Goal: Task Accomplishment & Management: Manage account settings

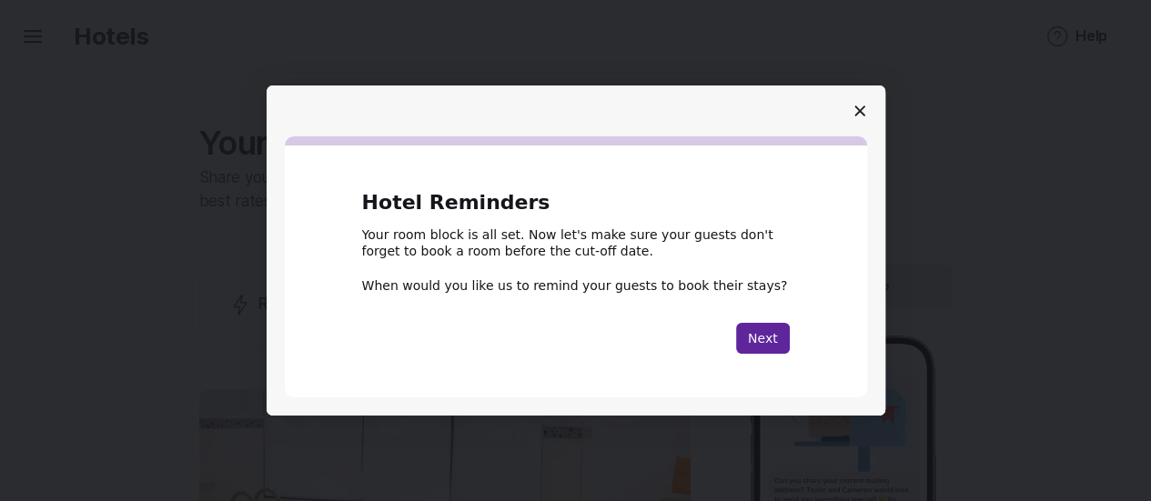
scroll to position [455, 0]
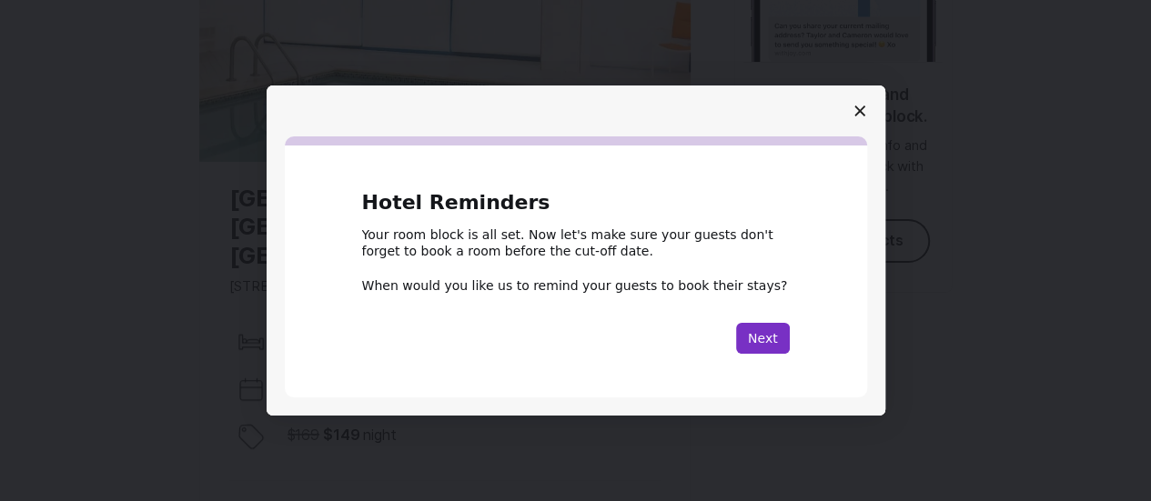
click at [770, 338] on button "Next" at bounding box center [763, 338] width 54 height 31
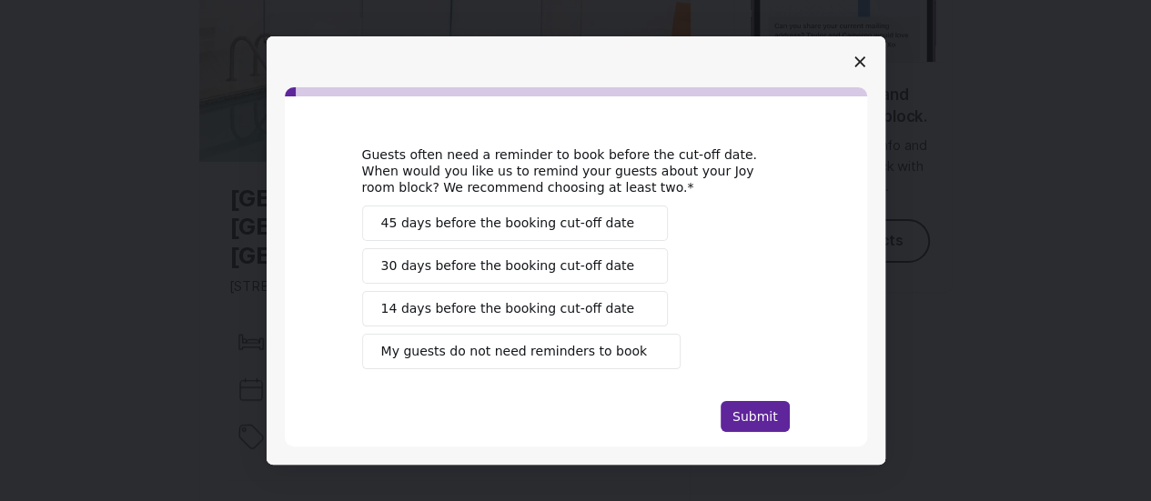
scroll to position [65, 0]
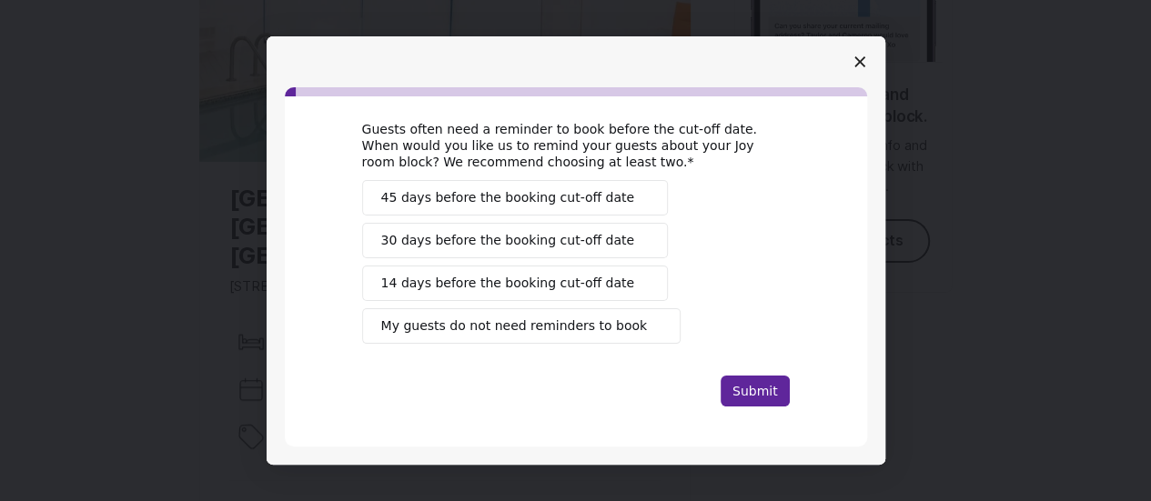
drag, startPoint x: 457, startPoint y: 192, endPoint x: 447, endPoint y: 227, distance: 36.0
click at [457, 193] on span "45 days before the booking cut-off date" at bounding box center [508, 197] width 254 height 19
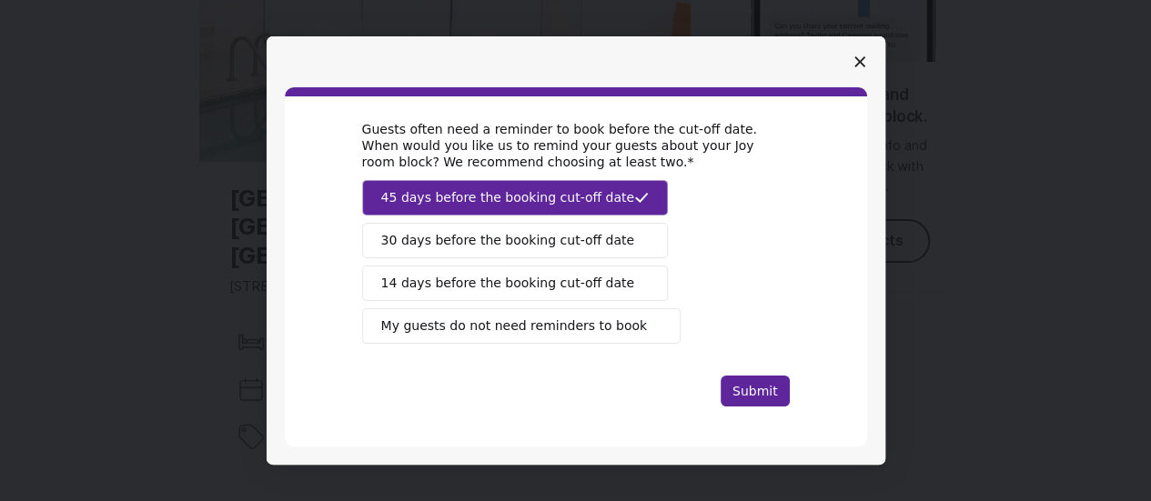
click at [445, 232] on span "30 days before the booking cut-off date" at bounding box center [508, 240] width 254 height 19
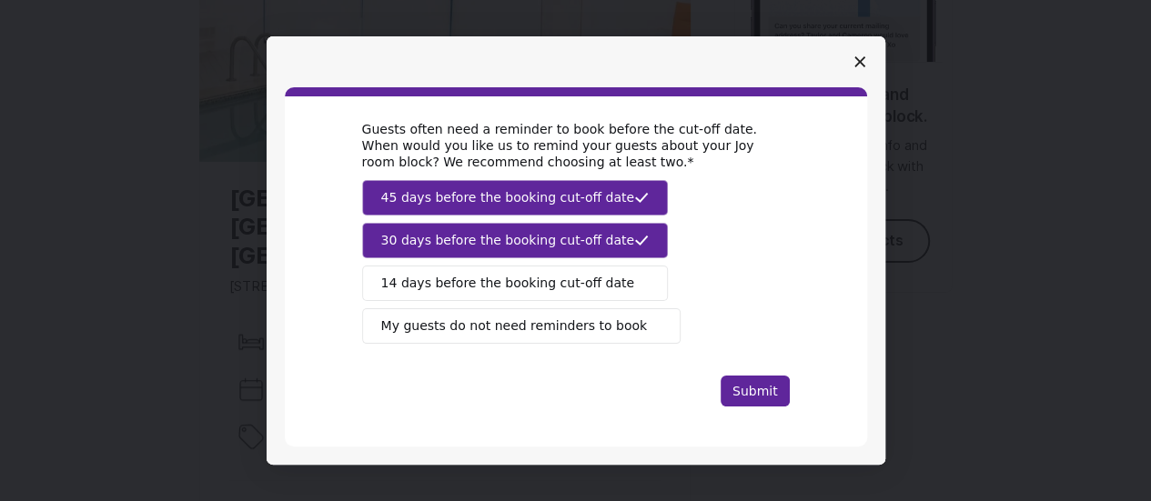
click at [502, 281] on span "14 days before the booking cut-off date" at bounding box center [508, 283] width 254 height 19
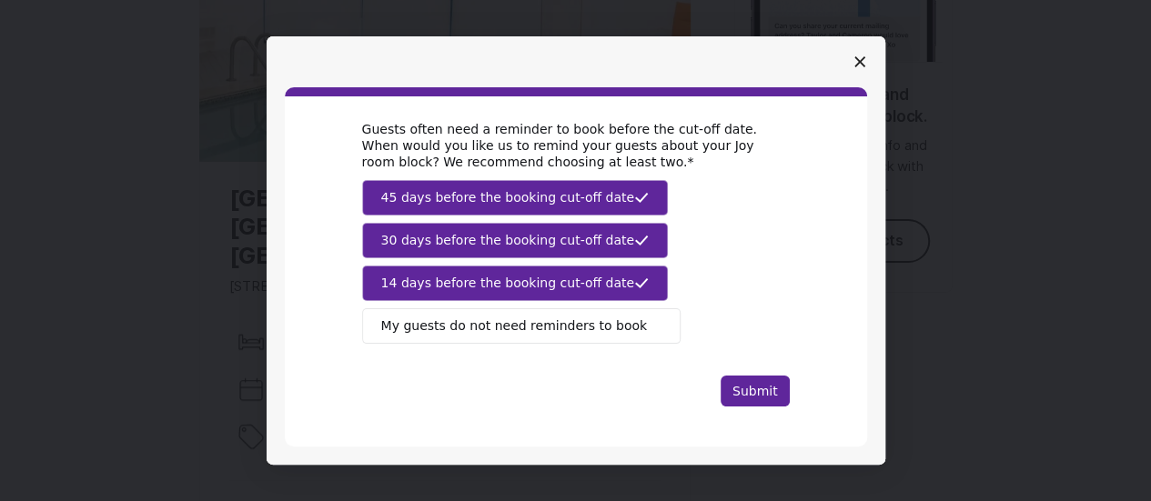
click at [502, 283] on span "14 days before the booking cut-off date" at bounding box center [508, 283] width 254 height 19
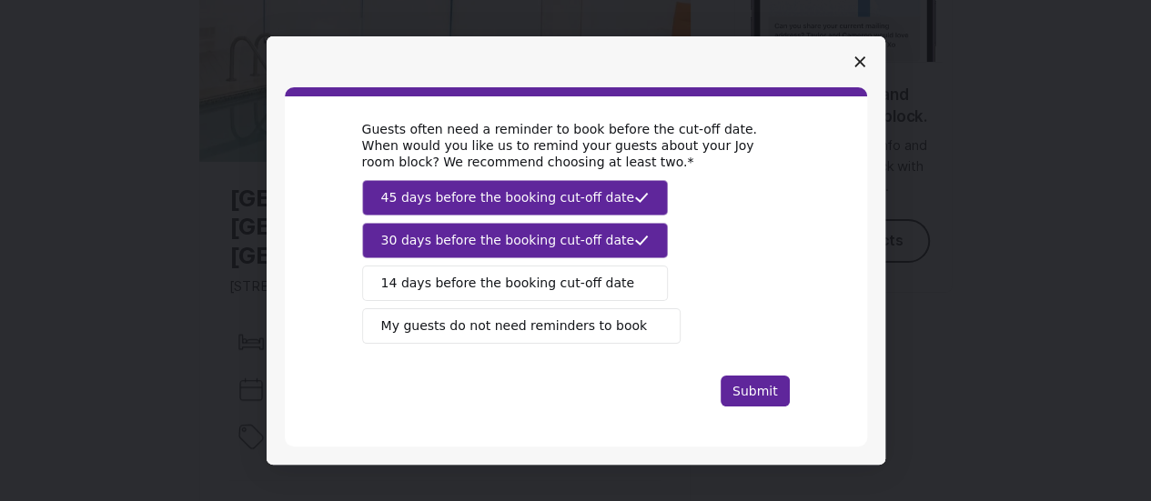
click at [533, 233] on span "30 days before the booking cut-off date" at bounding box center [508, 240] width 254 height 19
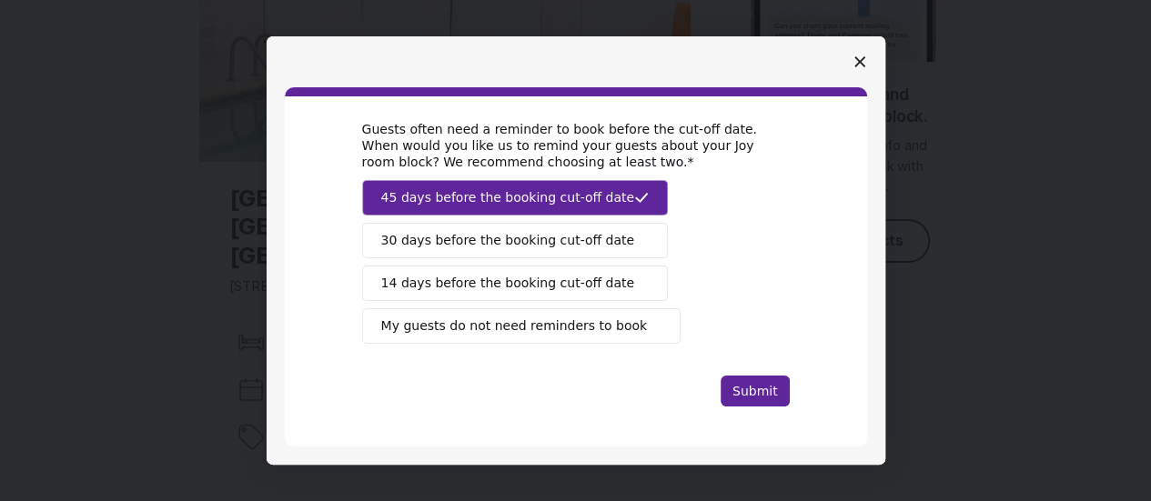
click at [538, 210] on button "45 days before the booking cut-off date" at bounding box center [515, 197] width 307 height 35
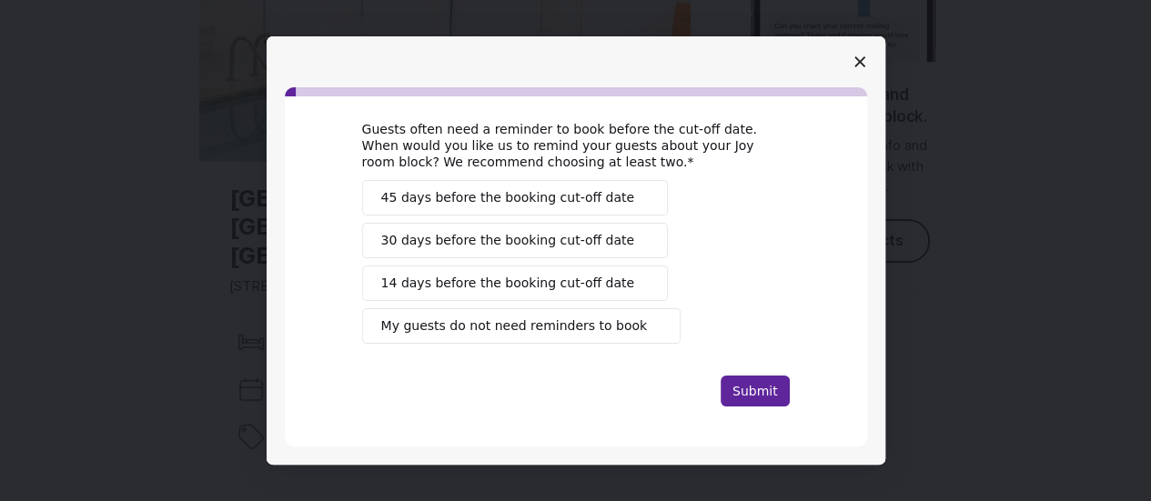
click at [529, 244] on span "30 days before the booking cut-off date" at bounding box center [508, 240] width 254 height 19
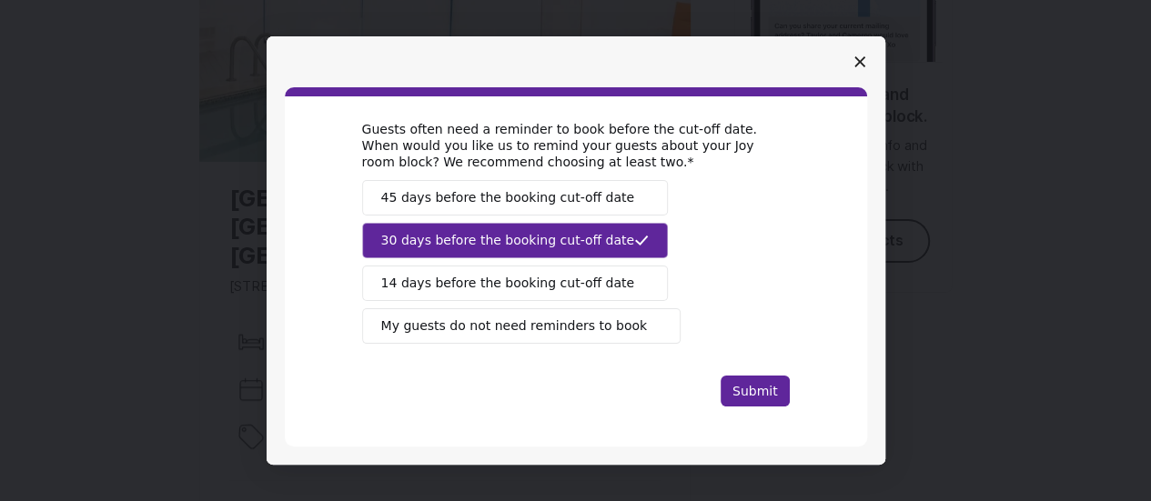
click at [515, 287] on span "14 days before the booking cut-off date" at bounding box center [508, 283] width 254 height 19
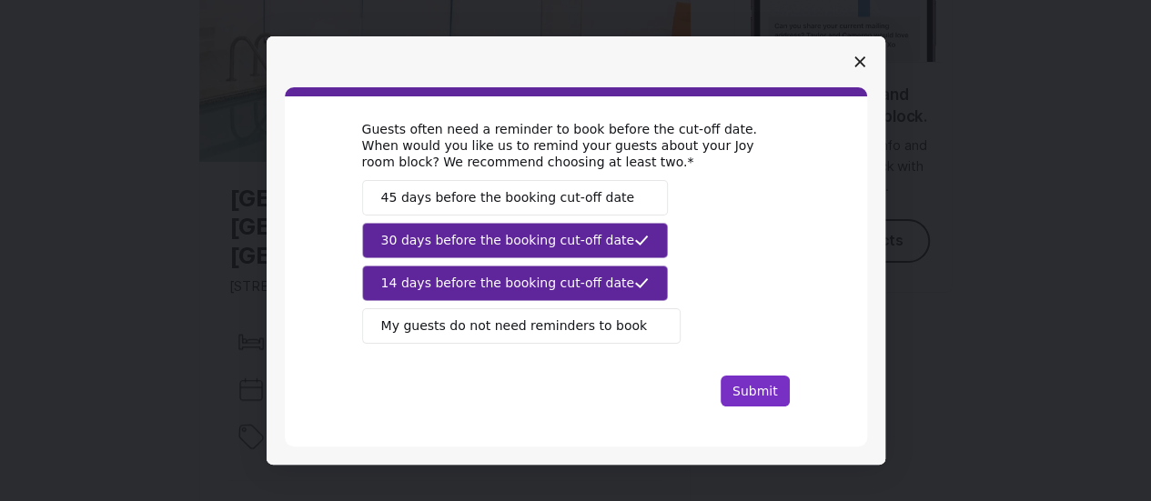
click at [735, 378] on button "Submit" at bounding box center [755, 391] width 69 height 31
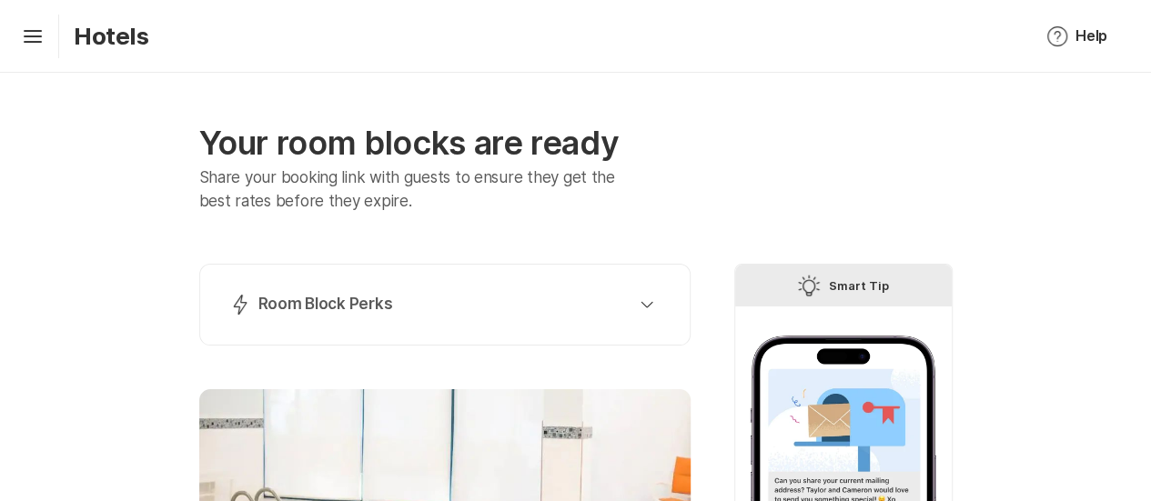
scroll to position [273, 0]
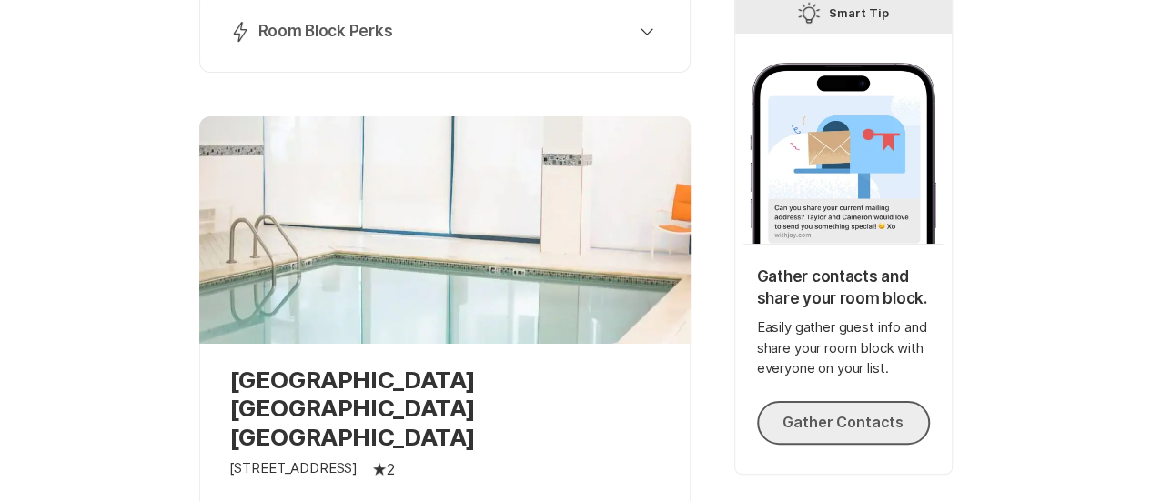
click at [791, 423] on button "Gather Contacts" at bounding box center [843, 423] width 173 height 44
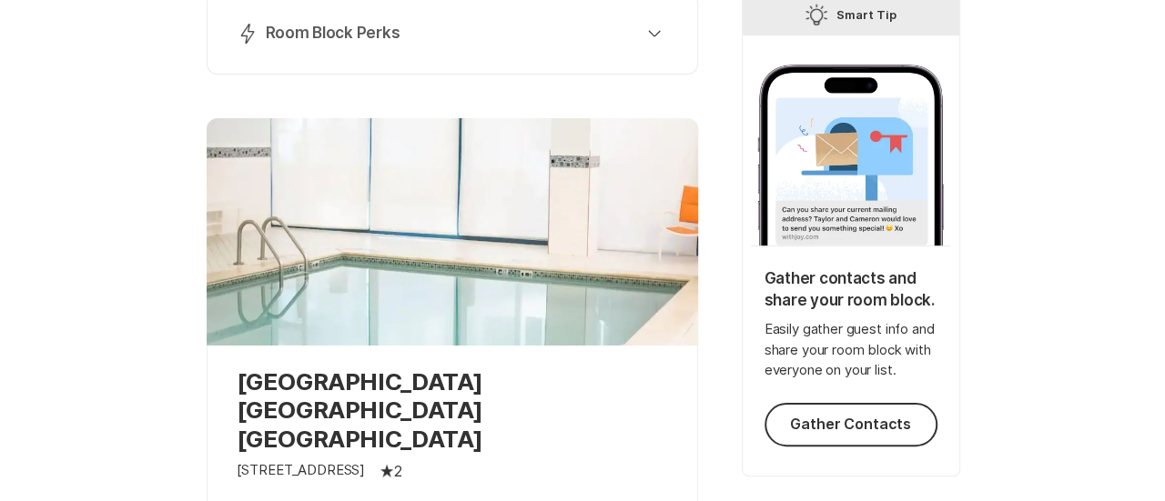
scroll to position [0, 0]
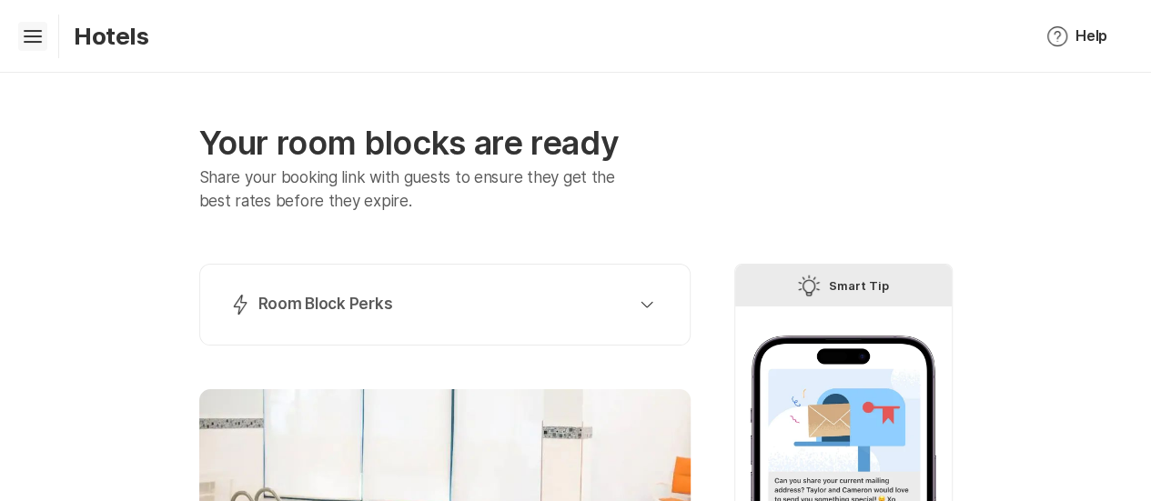
click at [38, 45] on icon "Hamburger" at bounding box center [32, 36] width 29 height 29
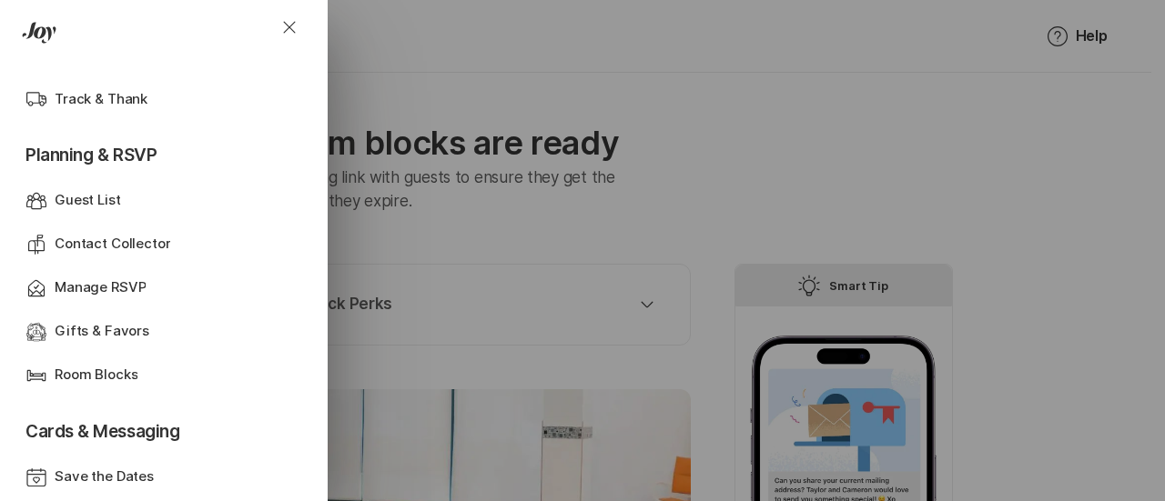
scroll to position [455, 0]
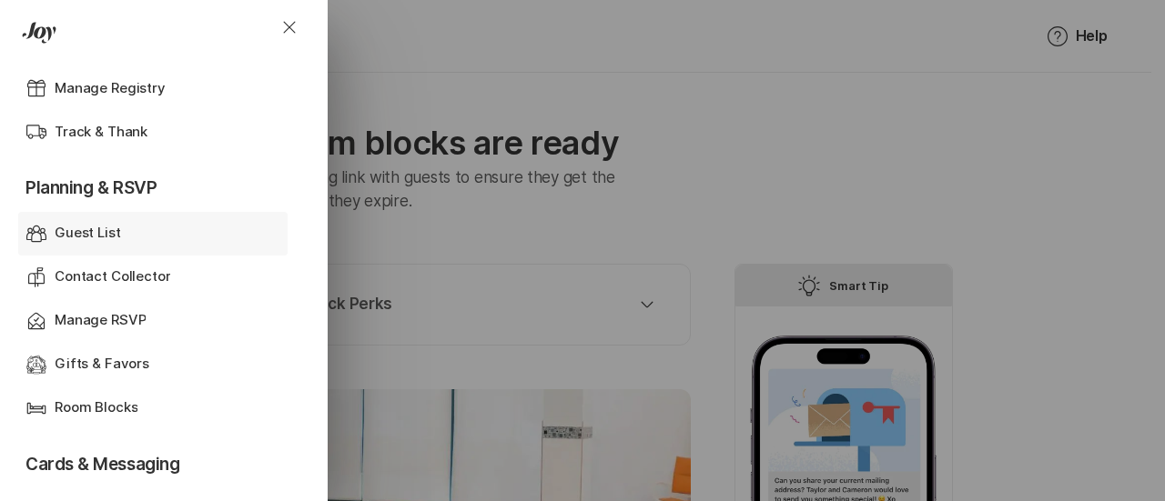
click at [128, 242] on div "Guest List" at bounding box center [153, 233] width 197 height 21
